Goal: Task Accomplishment & Management: Manage account settings

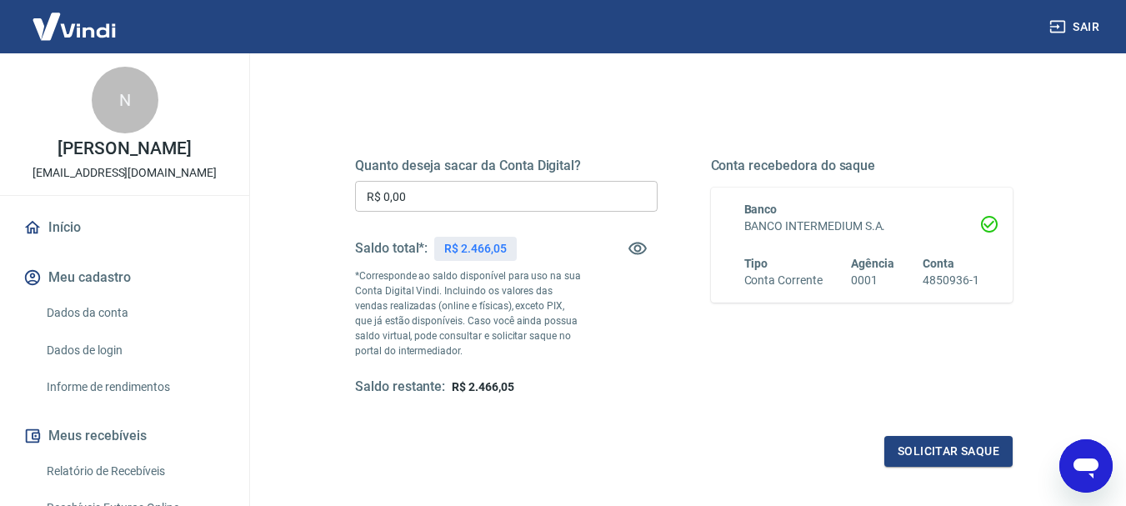
scroll to position [268, 0]
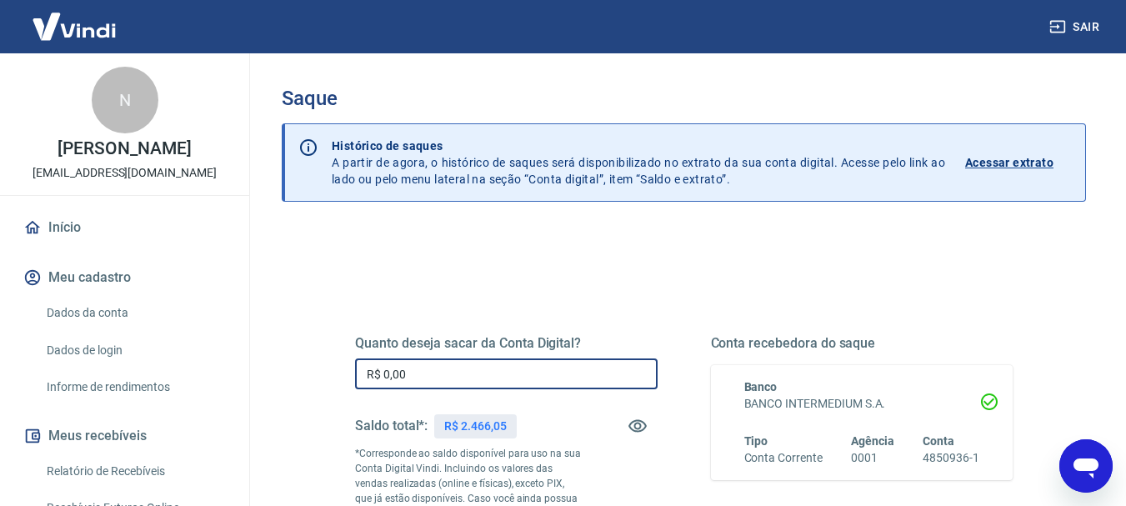
click at [458, 383] on input "R$ 0,00" at bounding box center [506, 373] width 303 height 31
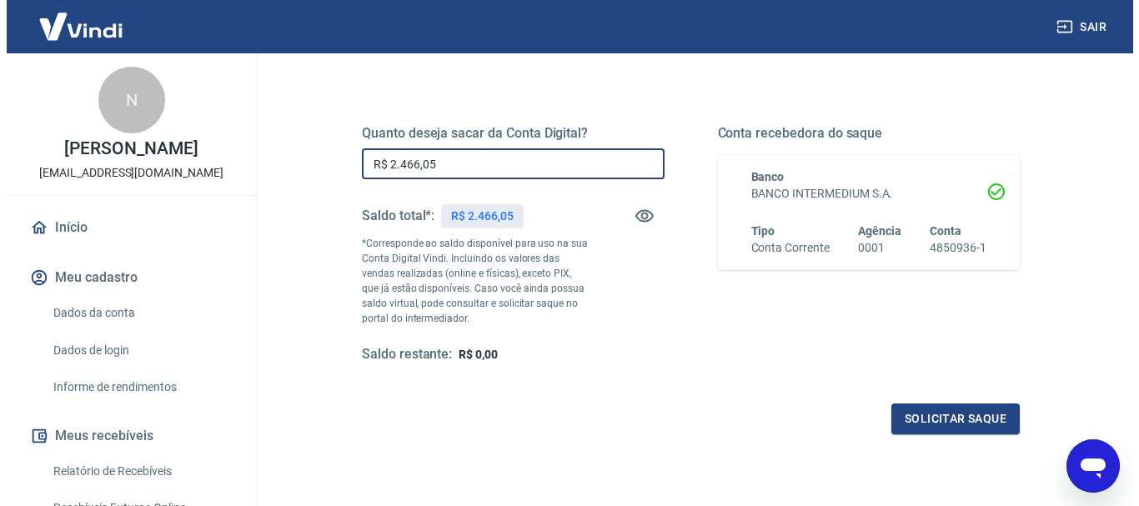
scroll to position [226, 0]
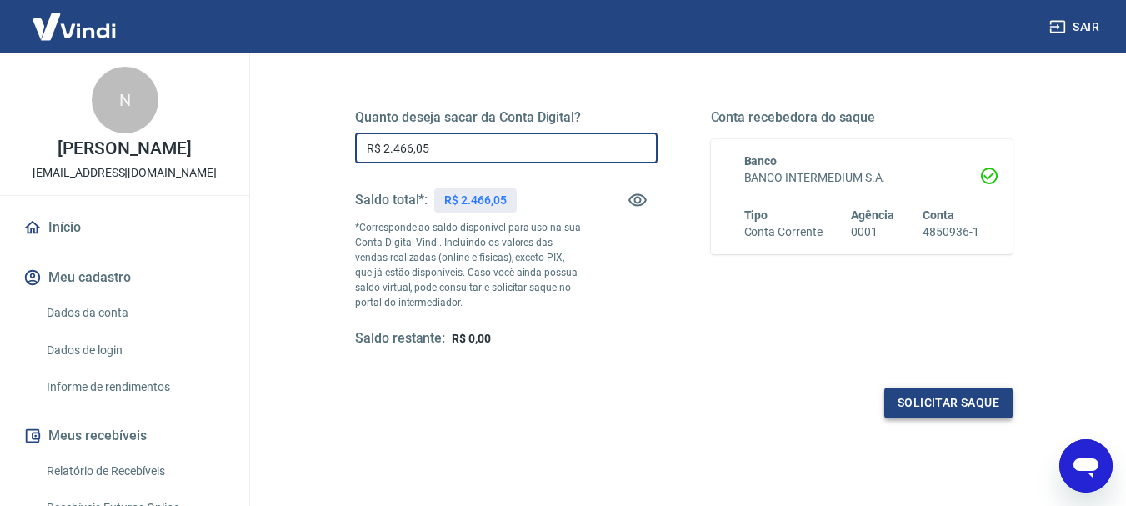
type input "R$ 2.466,05"
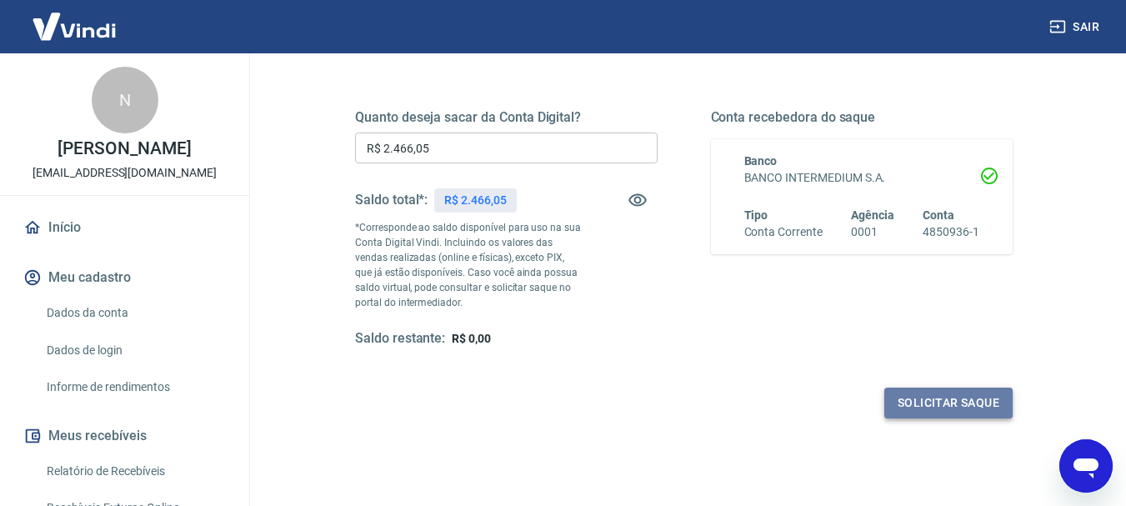
click at [923, 399] on button "Solicitar saque" at bounding box center [949, 403] width 128 height 31
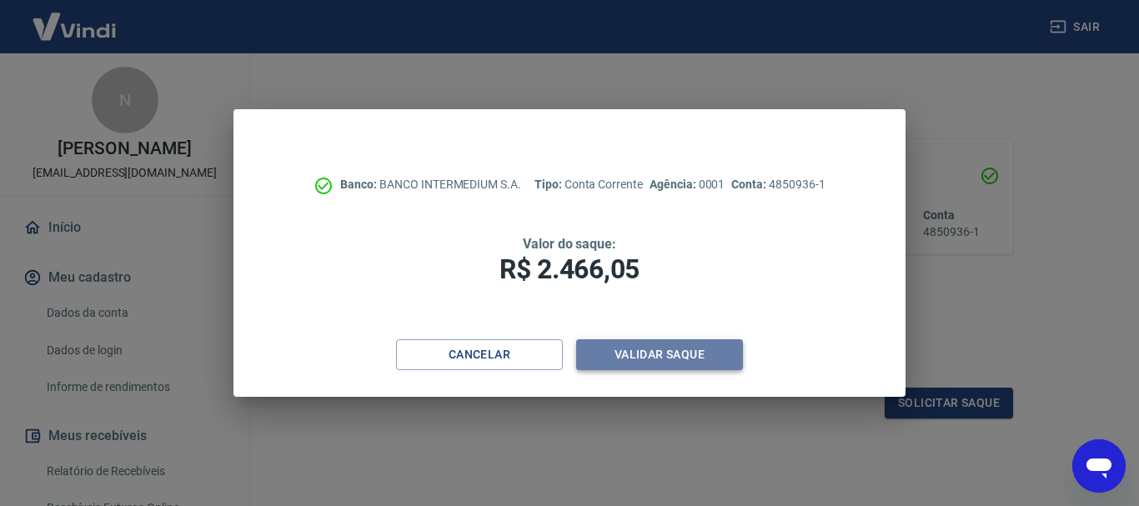
click at [677, 353] on button "Validar saque" at bounding box center [659, 354] width 167 height 31
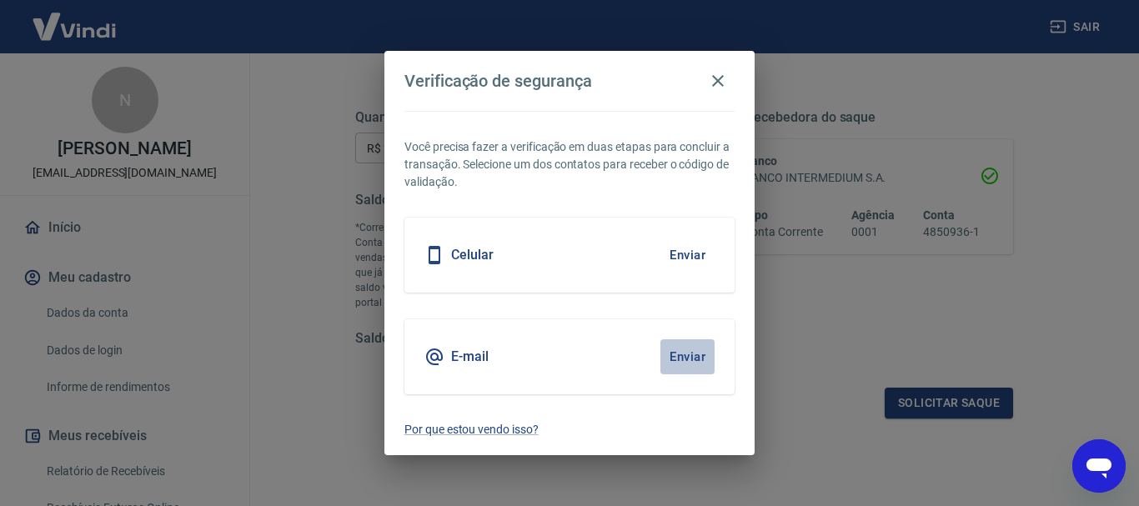
click at [676, 352] on button "Enviar" at bounding box center [687, 356] width 54 height 35
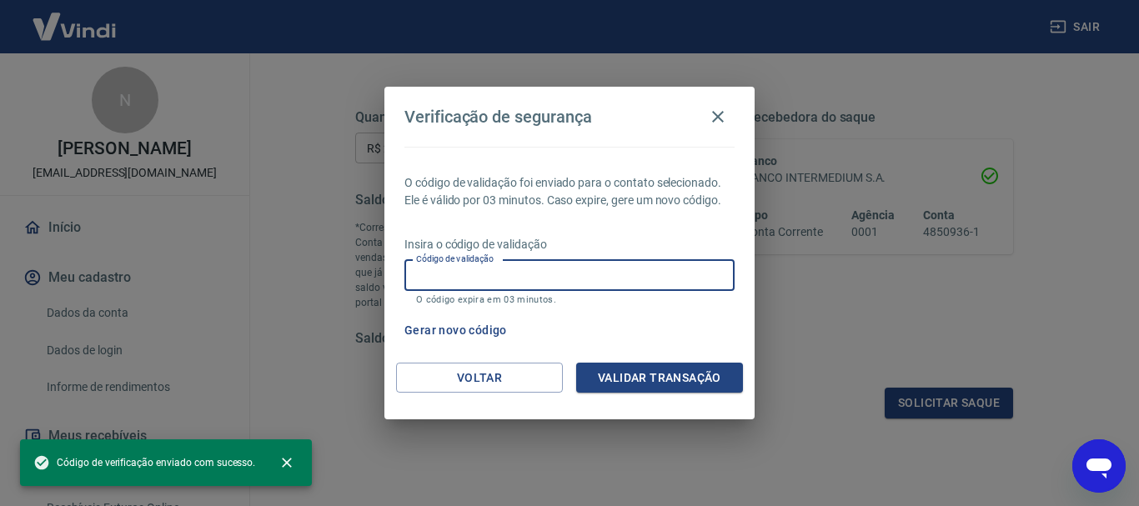
click at [529, 261] on input "Código de validação" at bounding box center [569, 275] width 330 height 31
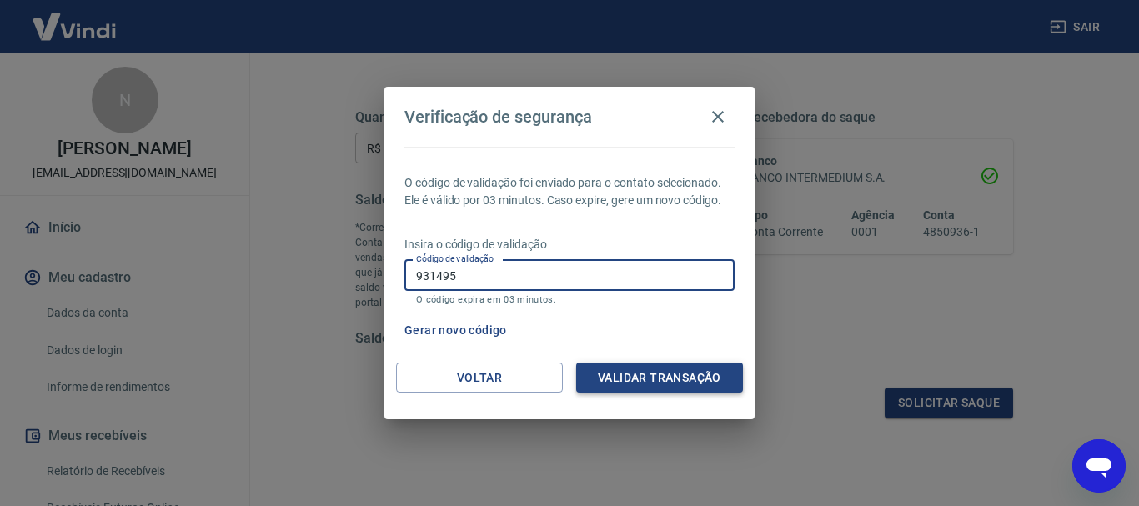
type input "931495"
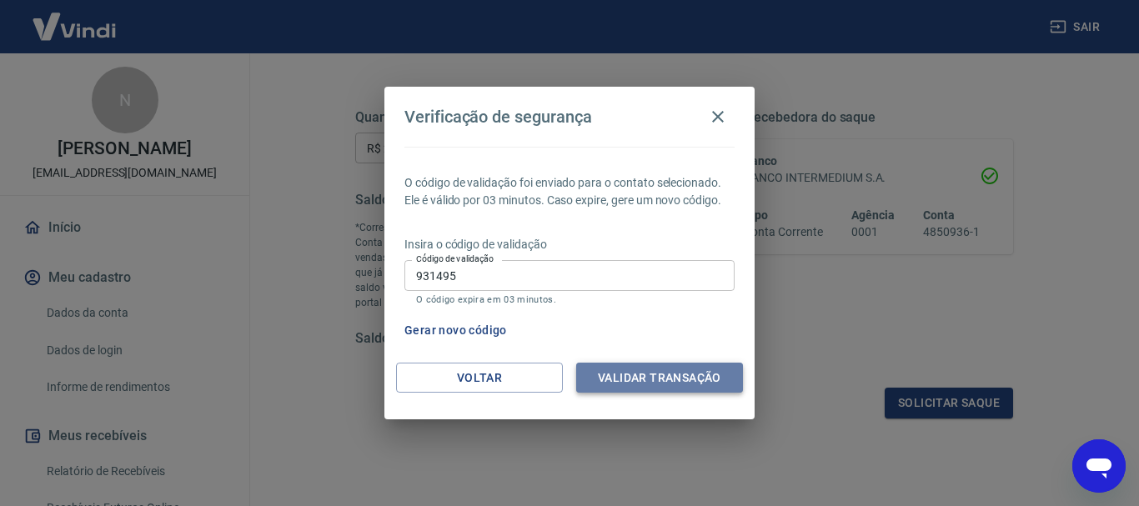
click at [637, 384] on button "Validar transação" at bounding box center [659, 378] width 167 height 31
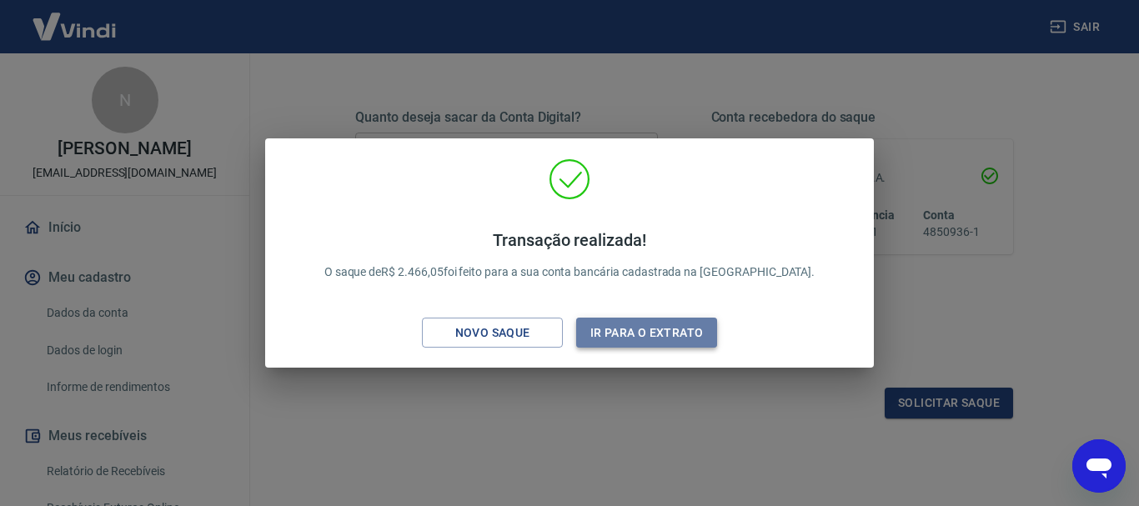
click at [649, 329] on button "Ir para o extrato" at bounding box center [646, 333] width 141 height 31
